Goal: Task Accomplishment & Management: Manage account settings

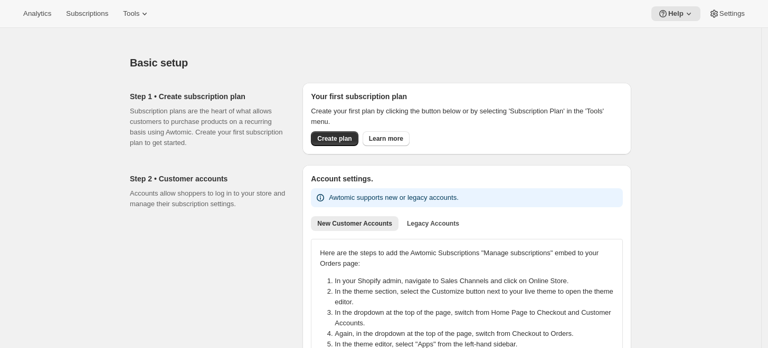
click at [343, 130] on div "Your first subscription plan Create your first plan by clicking the button belo…" at bounding box center [467, 118] width 312 height 55
click at [345, 138] on span "Create plan" at bounding box center [334, 139] width 34 height 8
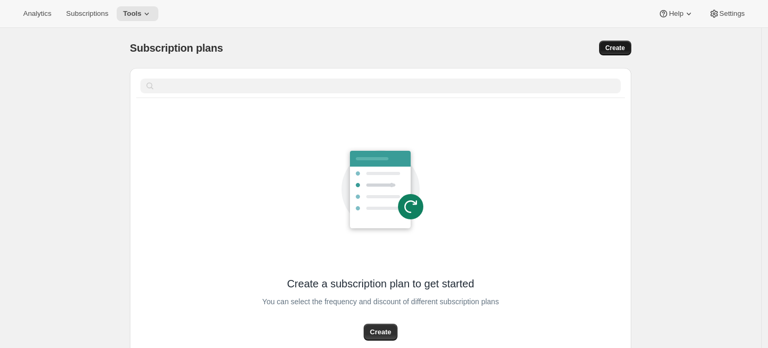
click at [615, 46] on span "Create" at bounding box center [615, 48] width 20 height 8
select select "WEEK"
select select "MONTH"
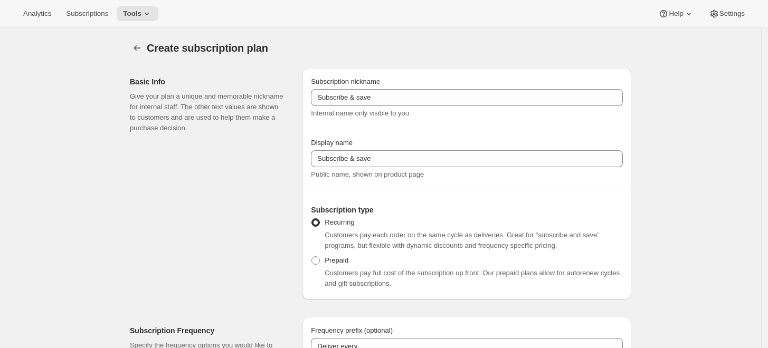
click at [388, 330] on span "Frequency prefix (optional)" at bounding box center [352, 331] width 82 height 8
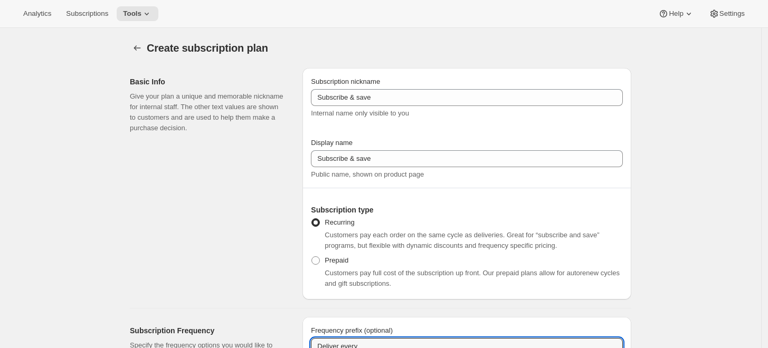
click at [388, 338] on input "Deliver every" at bounding box center [467, 346] width 312 height 17
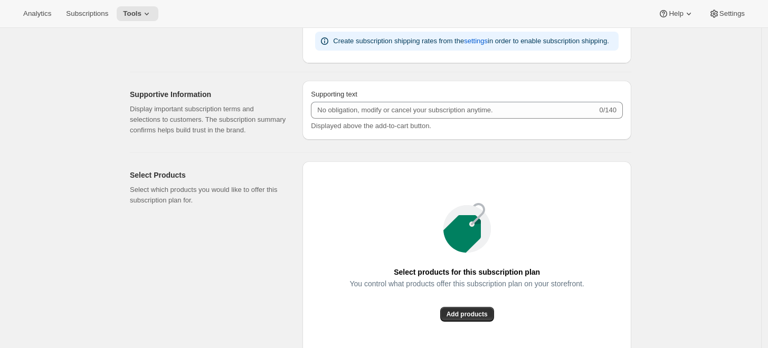
scroll to position [710, 0]
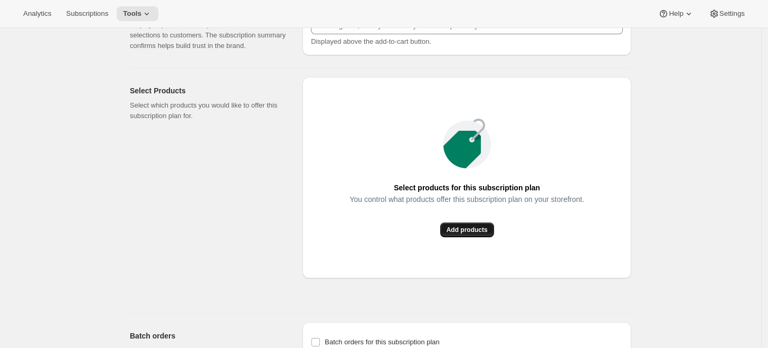
click at [460, 231] on span "Add products" at bounding box center [467, 230] width 41 height 8
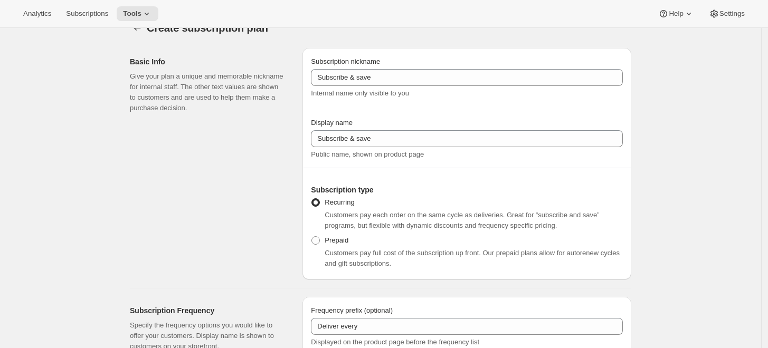
scroll to position [0, 0]
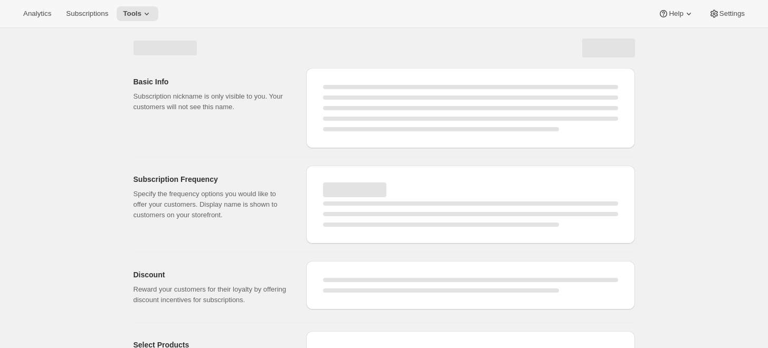
select select "WEEK"
select select "MONTH"
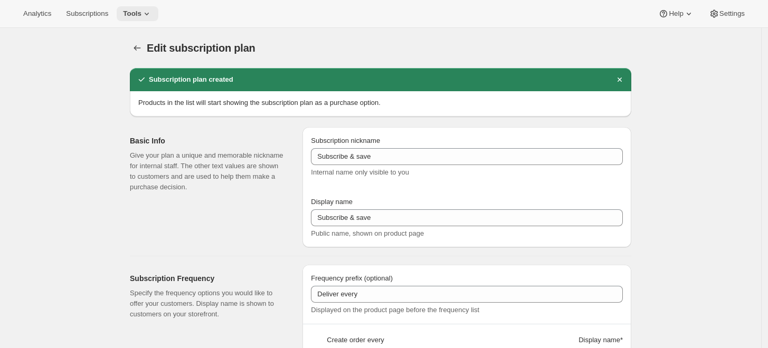
click at [141, 15] on icon at bounding box center [146, 13] width 11 height 11
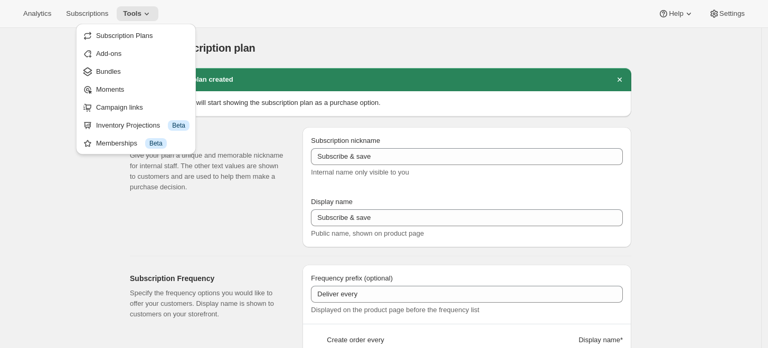
click at [680, 16] on span "Help" at bounding box center [676, 14] width 14 height 8
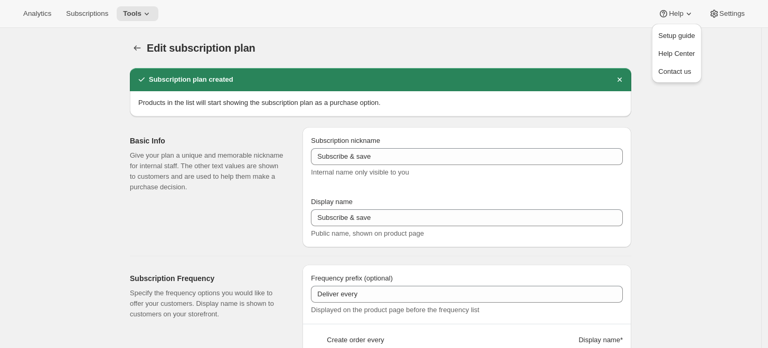
click at [682, 39] on span "Setup guide" at bounding box center [676, 36] width 36 height 8
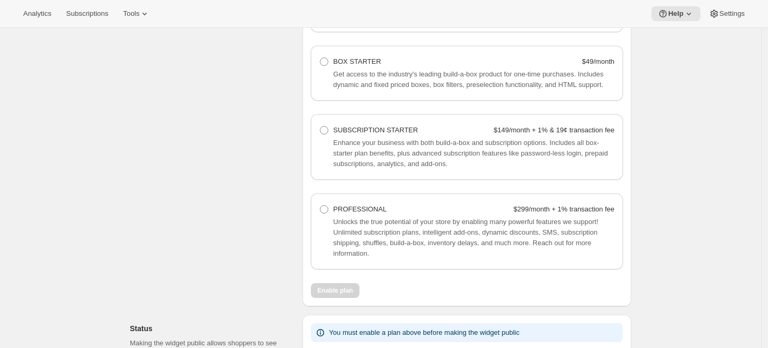
scroll to position [704, 0]
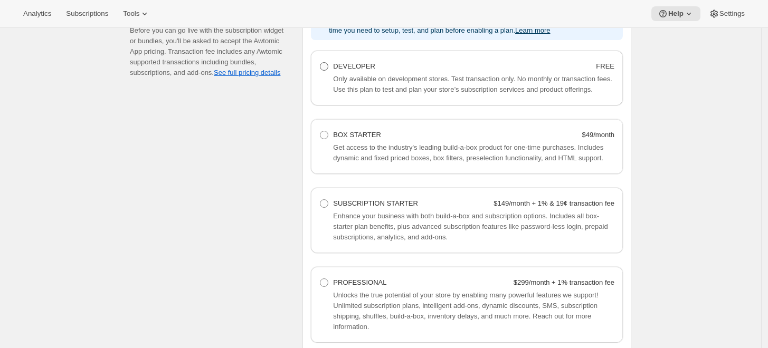
click at [326, 67] on span at bounding box center [324, 66] width 8 height 8
click at [320, 63] on Developer "DEVELOPER FREE" at bounding box center [320, 62] width 1 height 1
radio Developer "true"
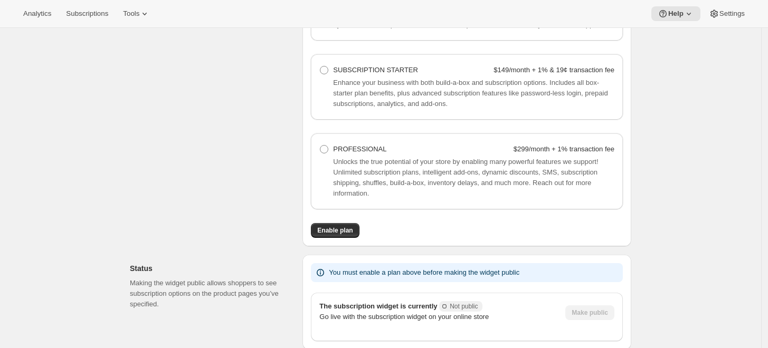
scroll to position [896, 0]
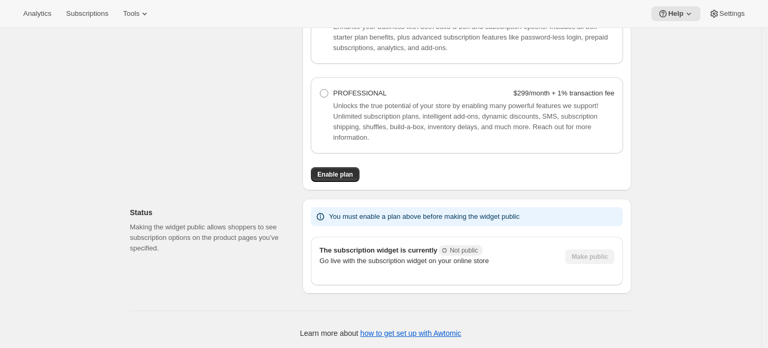
click at [327, 165] on div "All plans come with a 14-day free trial which begins when you enable a plan bel…" at bounding box center [467, 0] width 312 height 364
click at [327, 167] on button "Enable plan" at bounding box center [335, 174] width 48 height 15
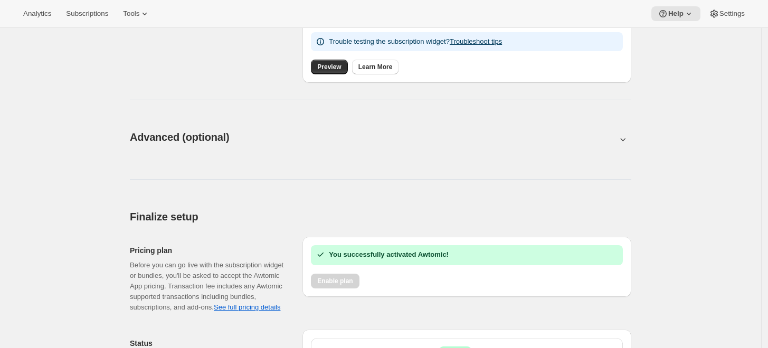
scroll to position [581, 0]
